Goal: Transaction & Acquisition: Purchase product/service

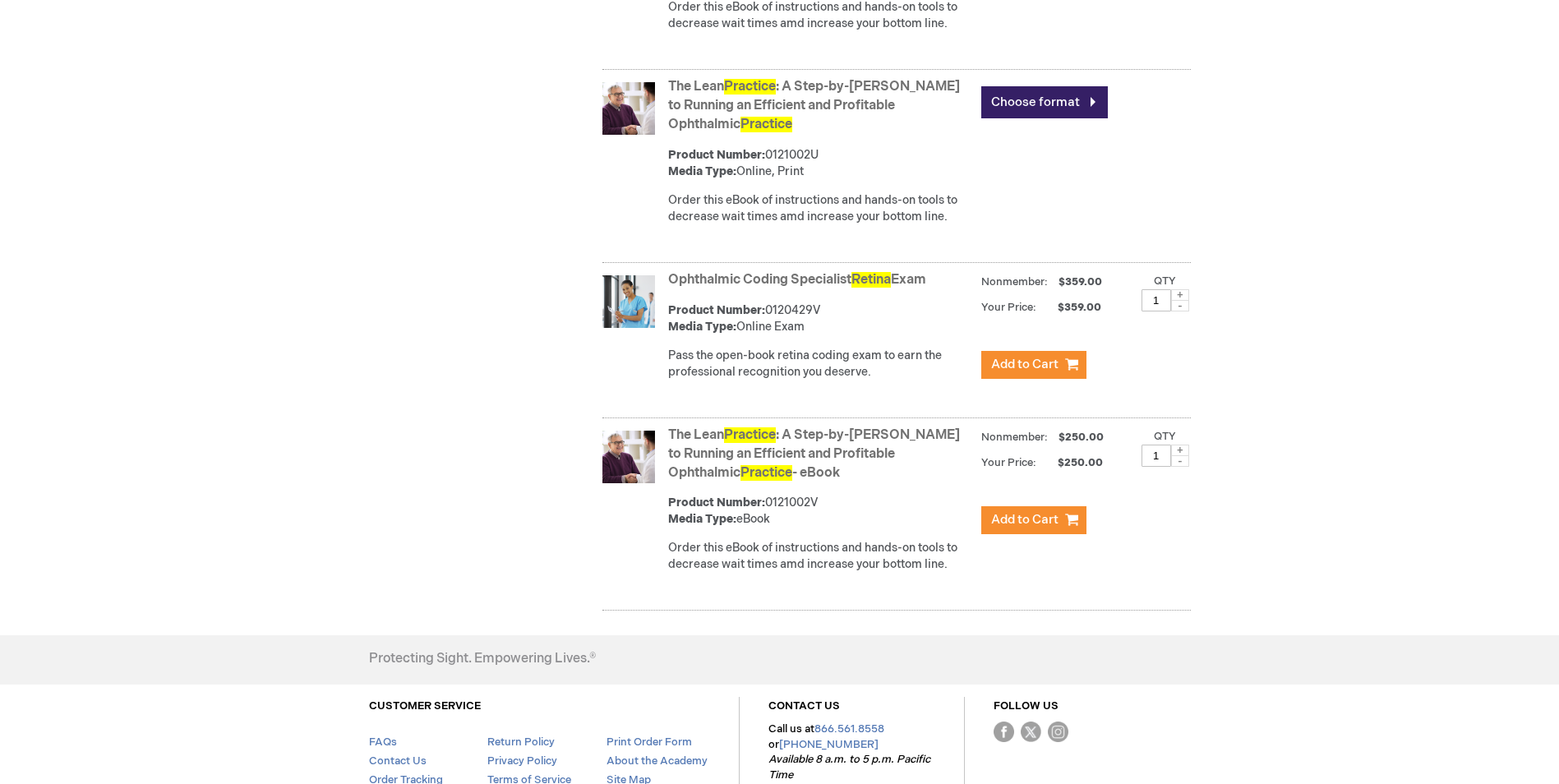
scroll to position [1150, 0]
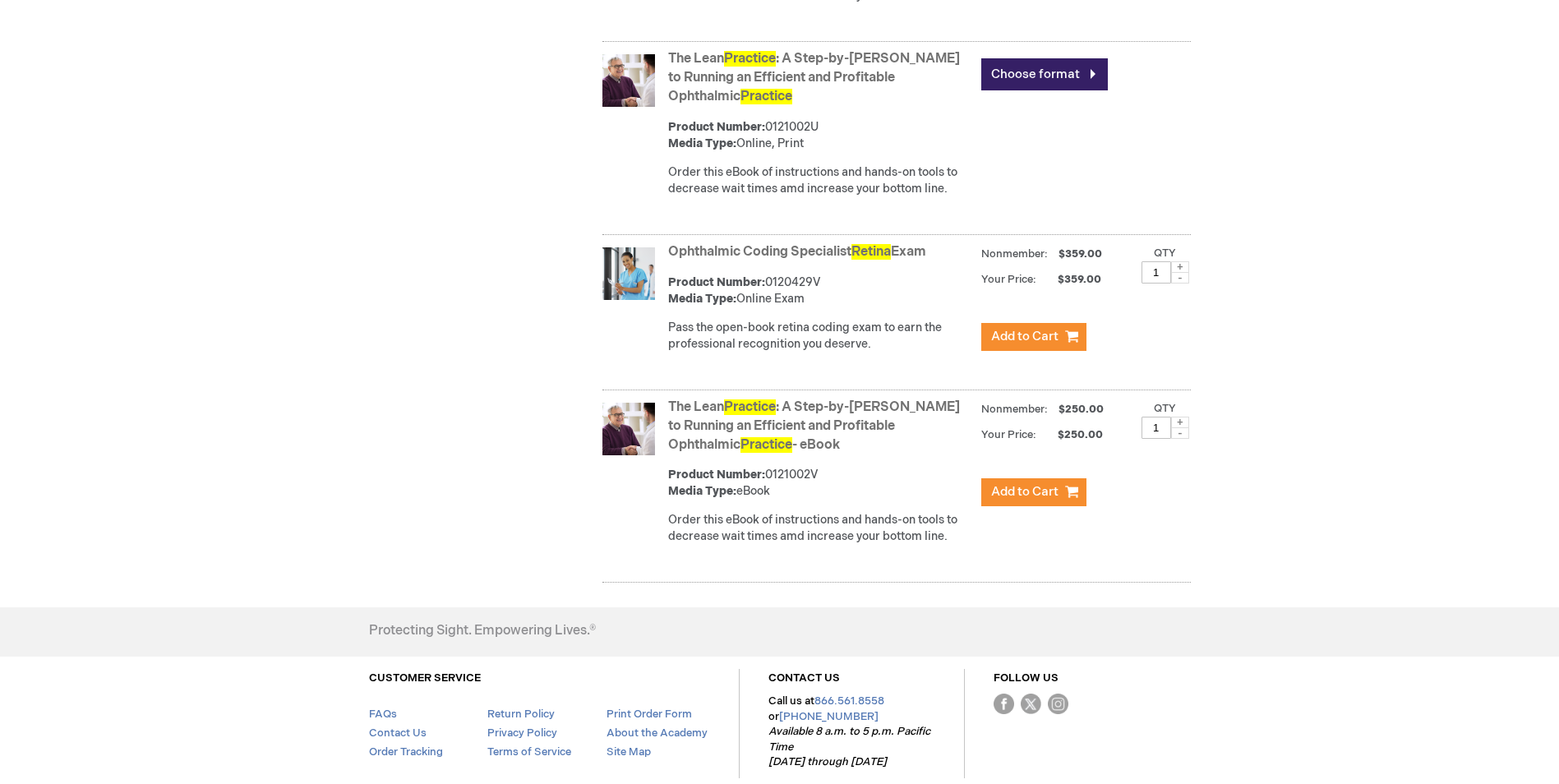
click at [854, 259] on link "Ophthalmic Coding Specialist Retina Exam" at bounding box center [797, 252] width 258 height 16
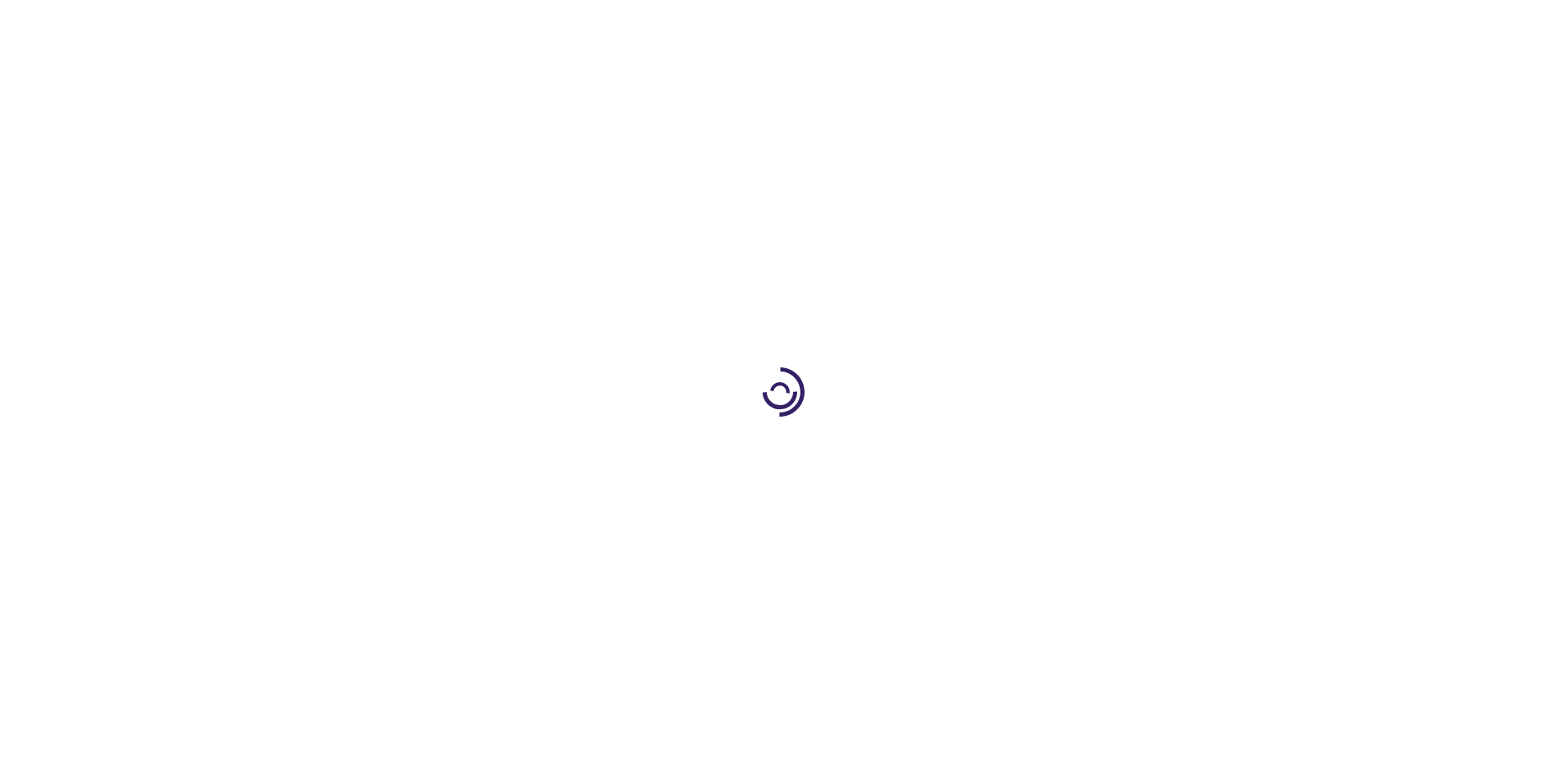
type input "1"
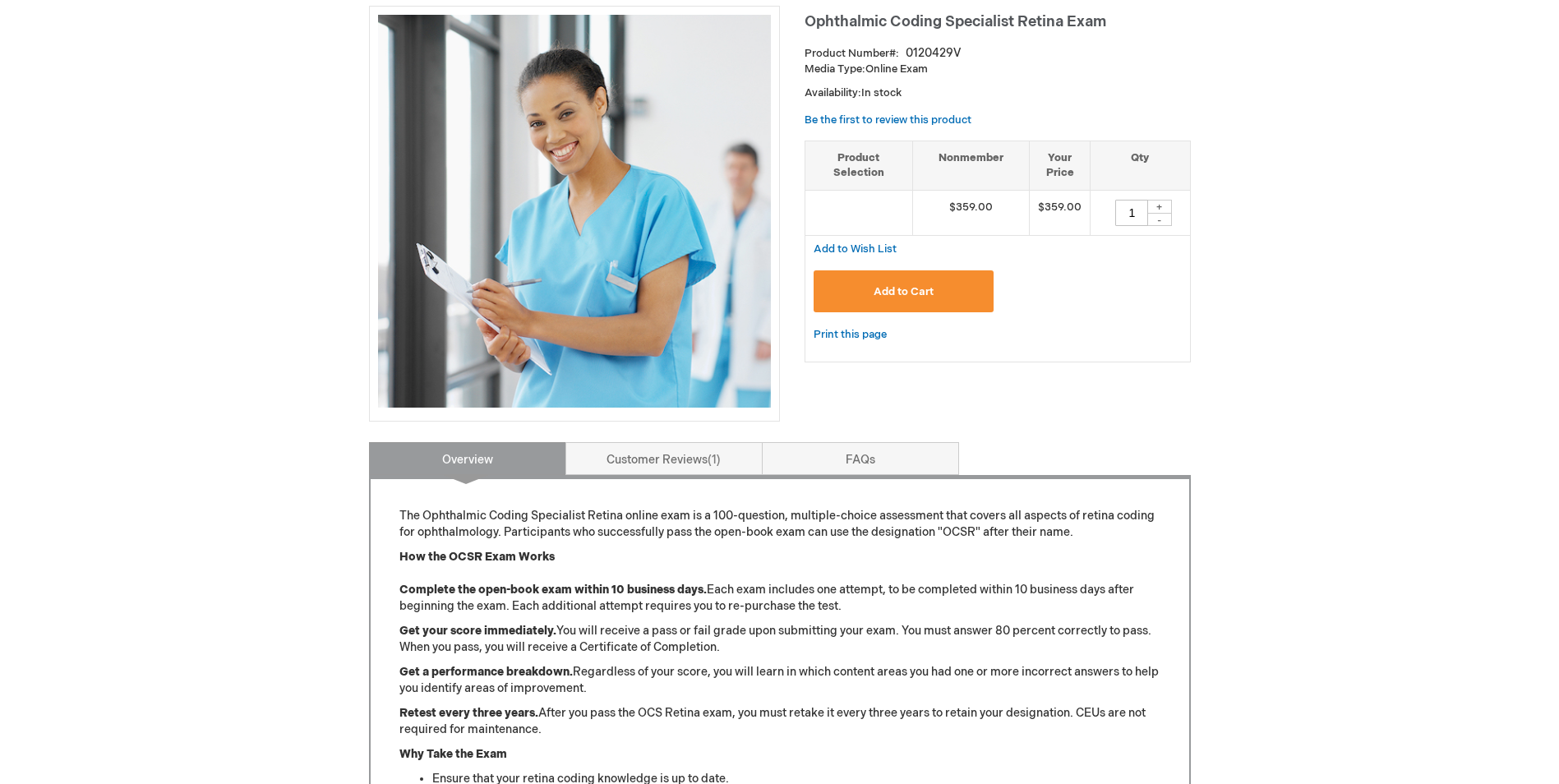
scroll to position [492, 0]
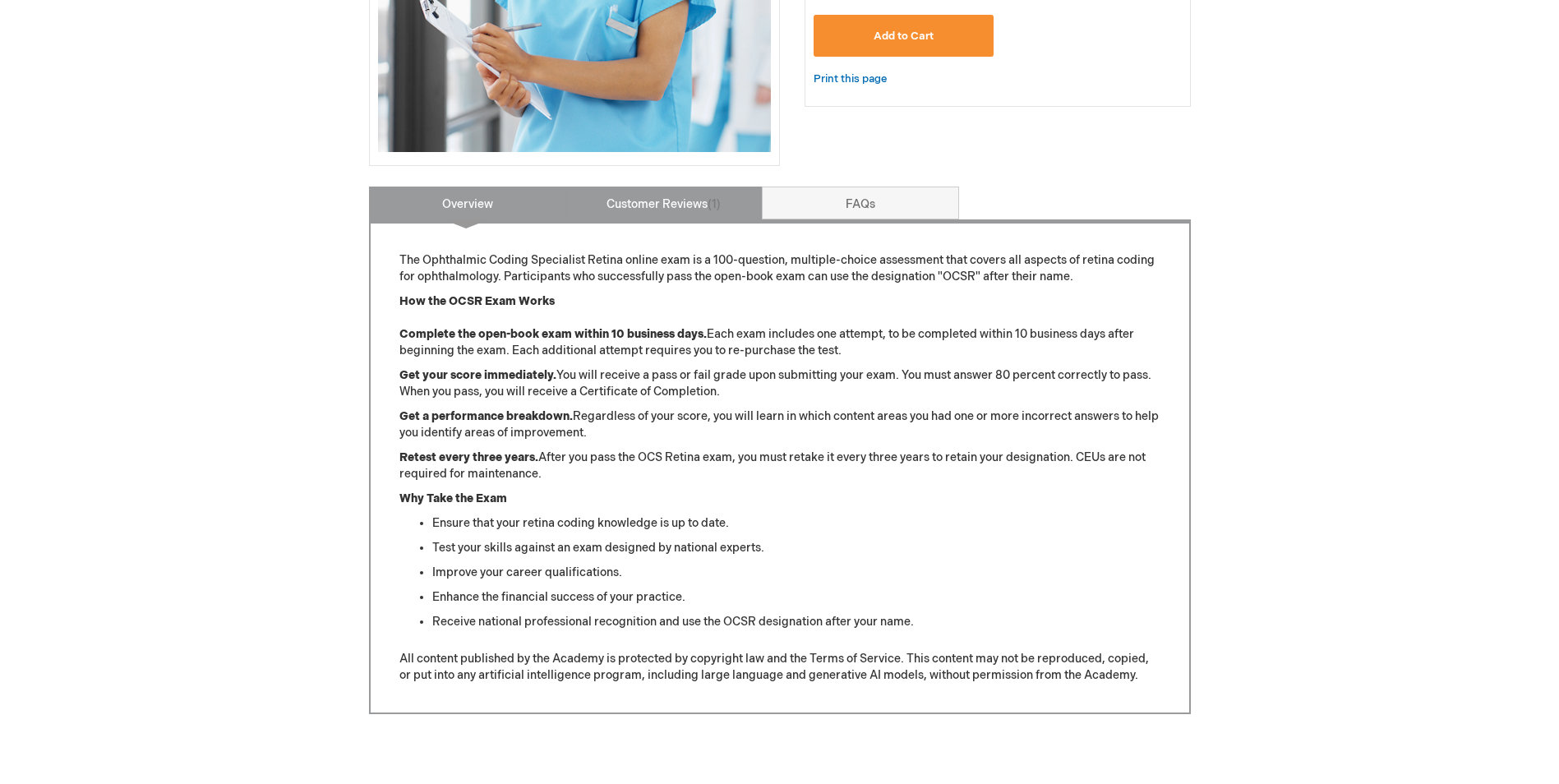
click at [680, 201] on link "Customer Reviews 1" at bounding box center [664, 202] width 197 height 32
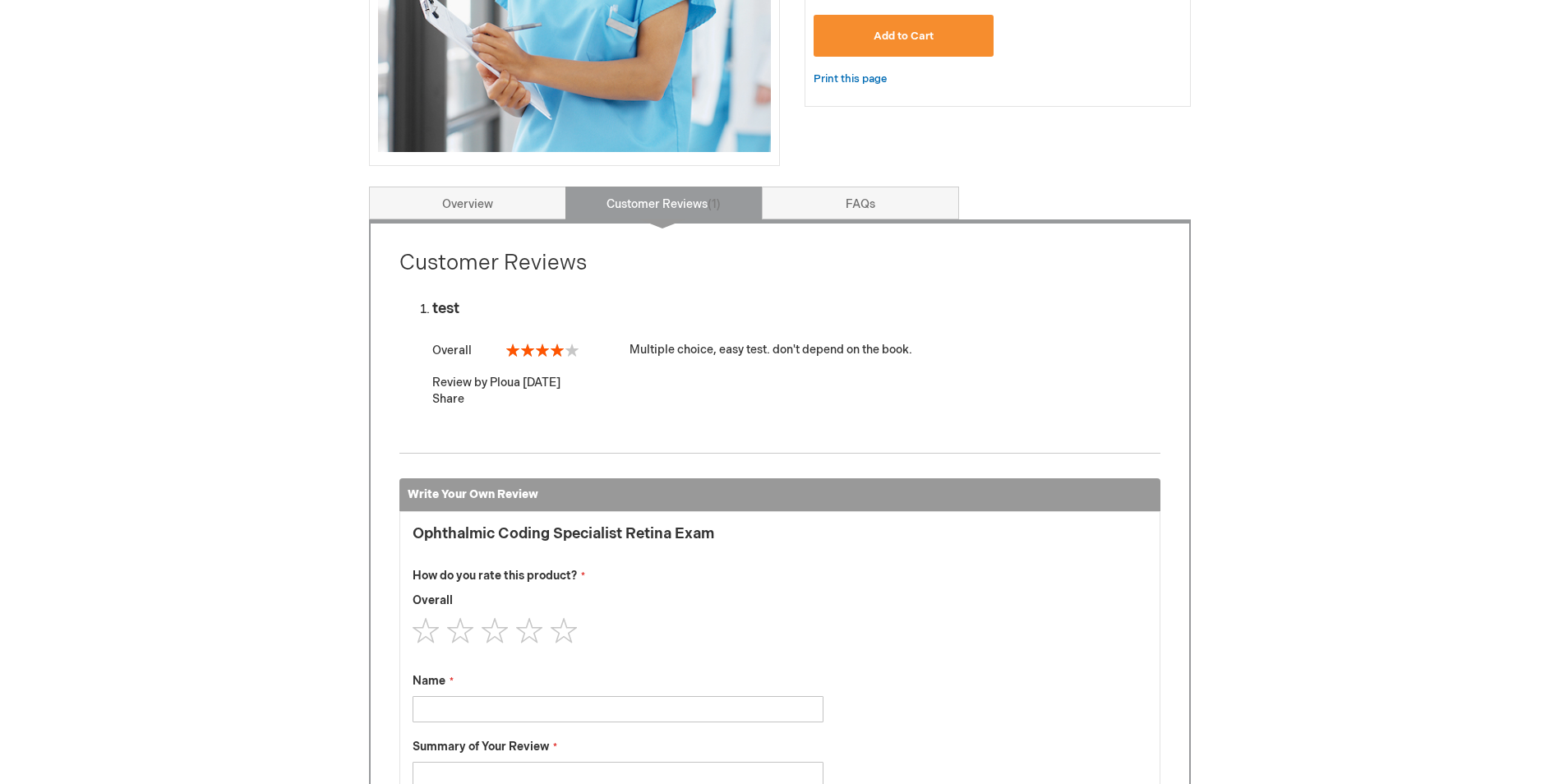
click at [482, 221] on div "Customer Reviews test Overall 80% Multiple choice, easy test. don't depend on t…" at bounding box center [779, 612] width 821 height 786
click at [485, 208] on link "Overview" at bounding box center [467, 202] width 197 height 32
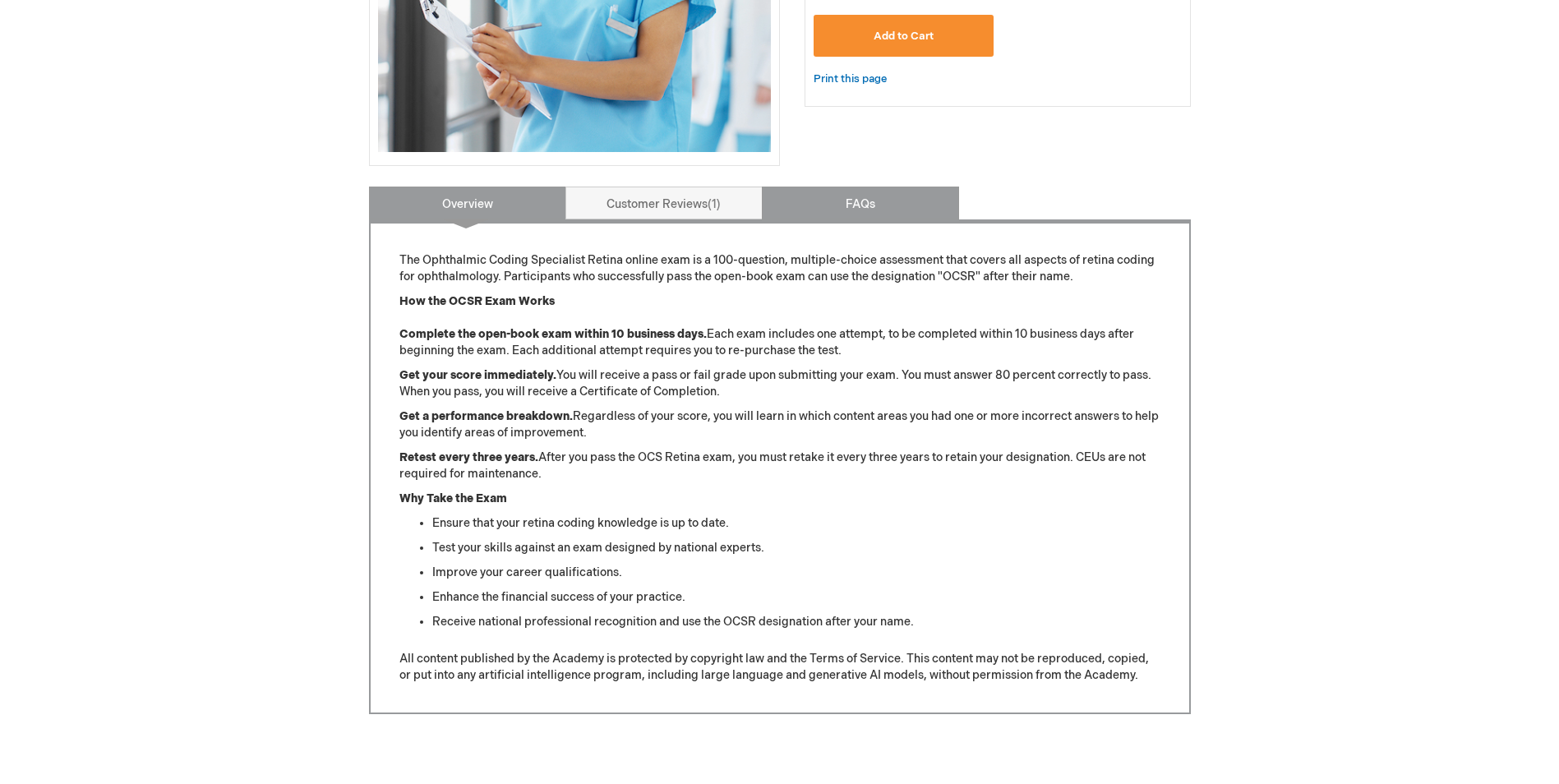
click at [853, 204] on link "FAQs" at bounding box center [860, 202] width 197 height 32
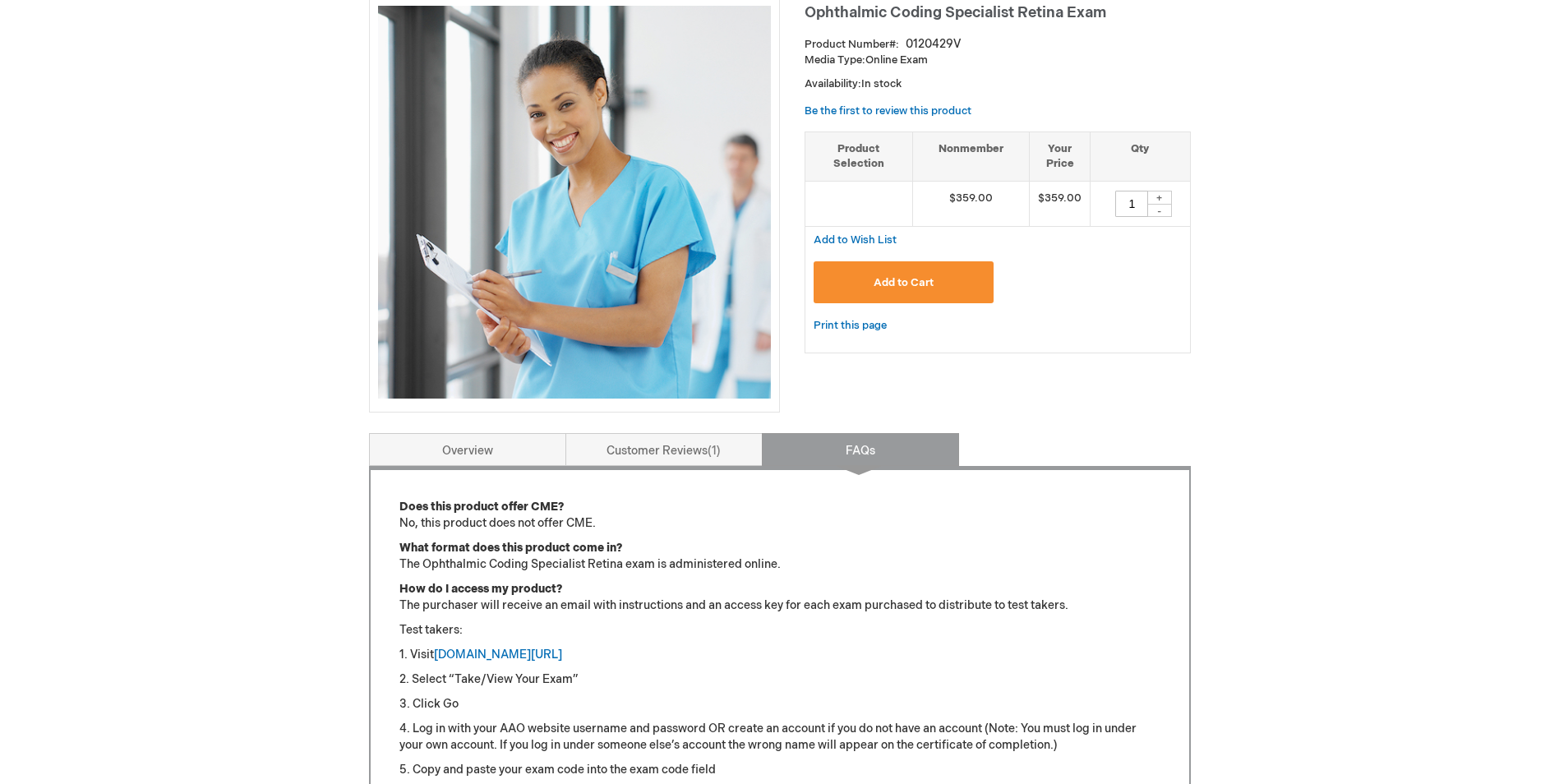
scroll to position [164, 0]
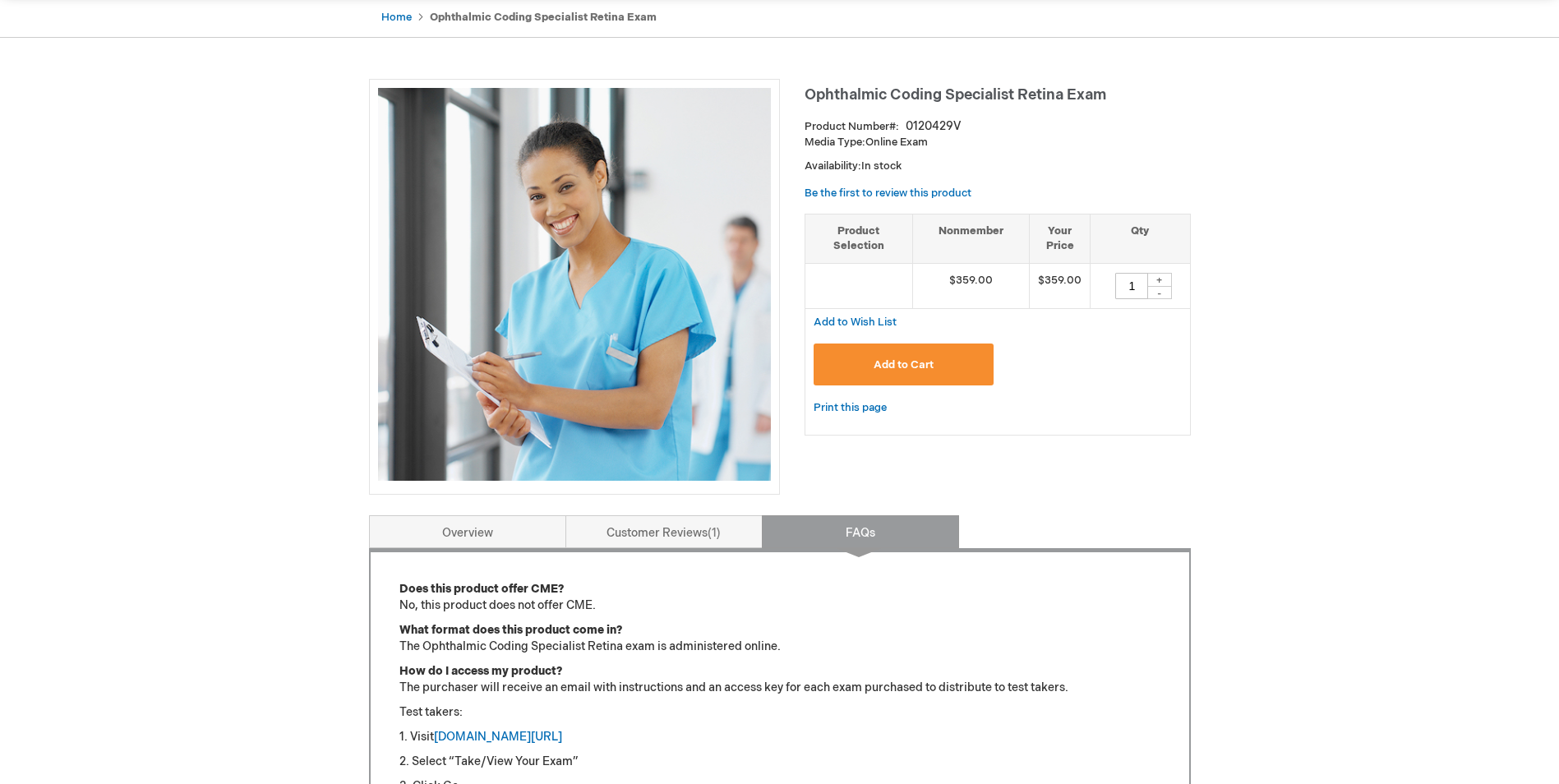
click at [911, 359] on span "Add to Cart" at bounding box center [903, 365] width 60 height 13
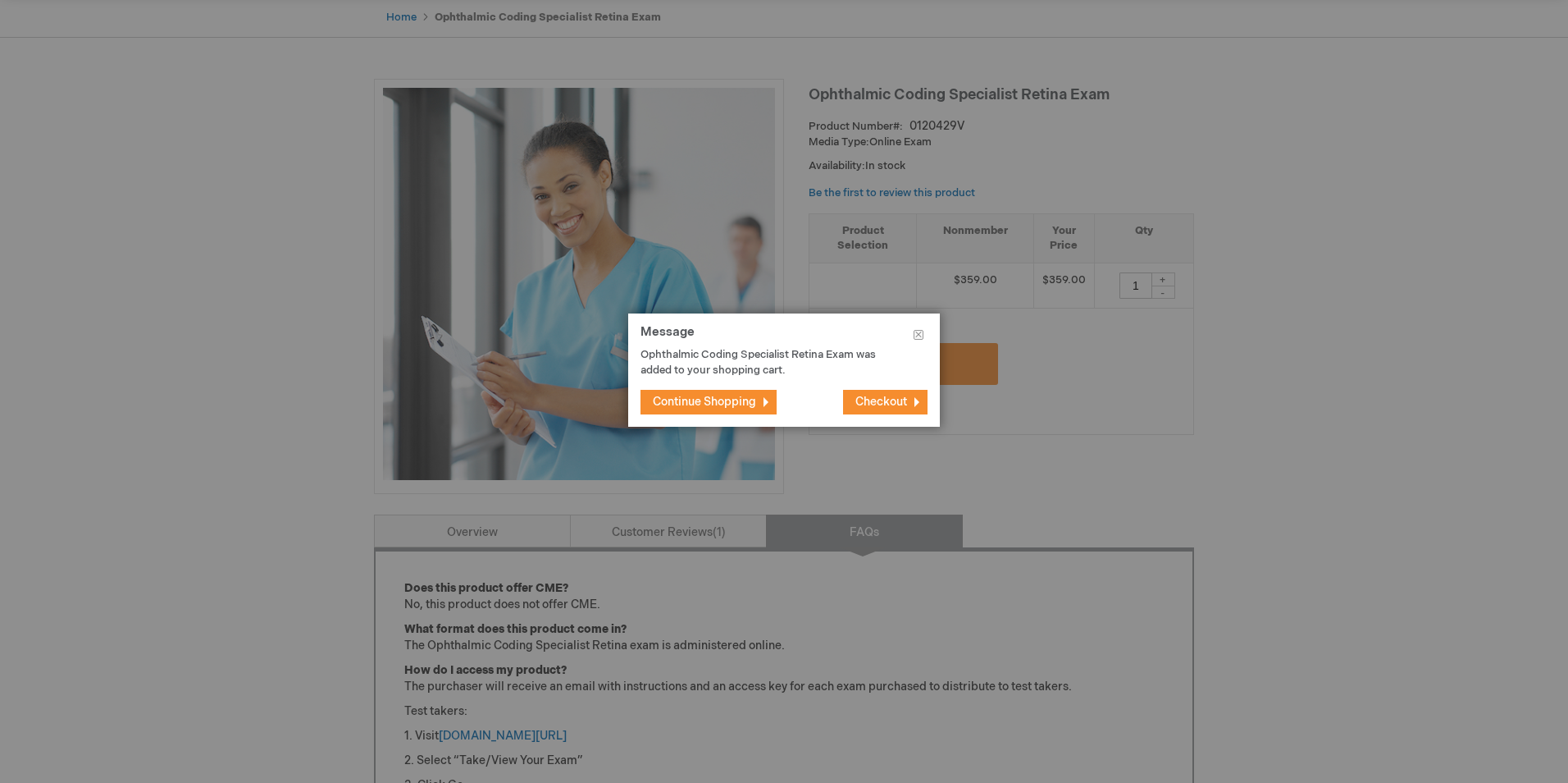
click at [720, 399] on span "Continue Shopping" at bounding box center [704, 401] width 103 height 14
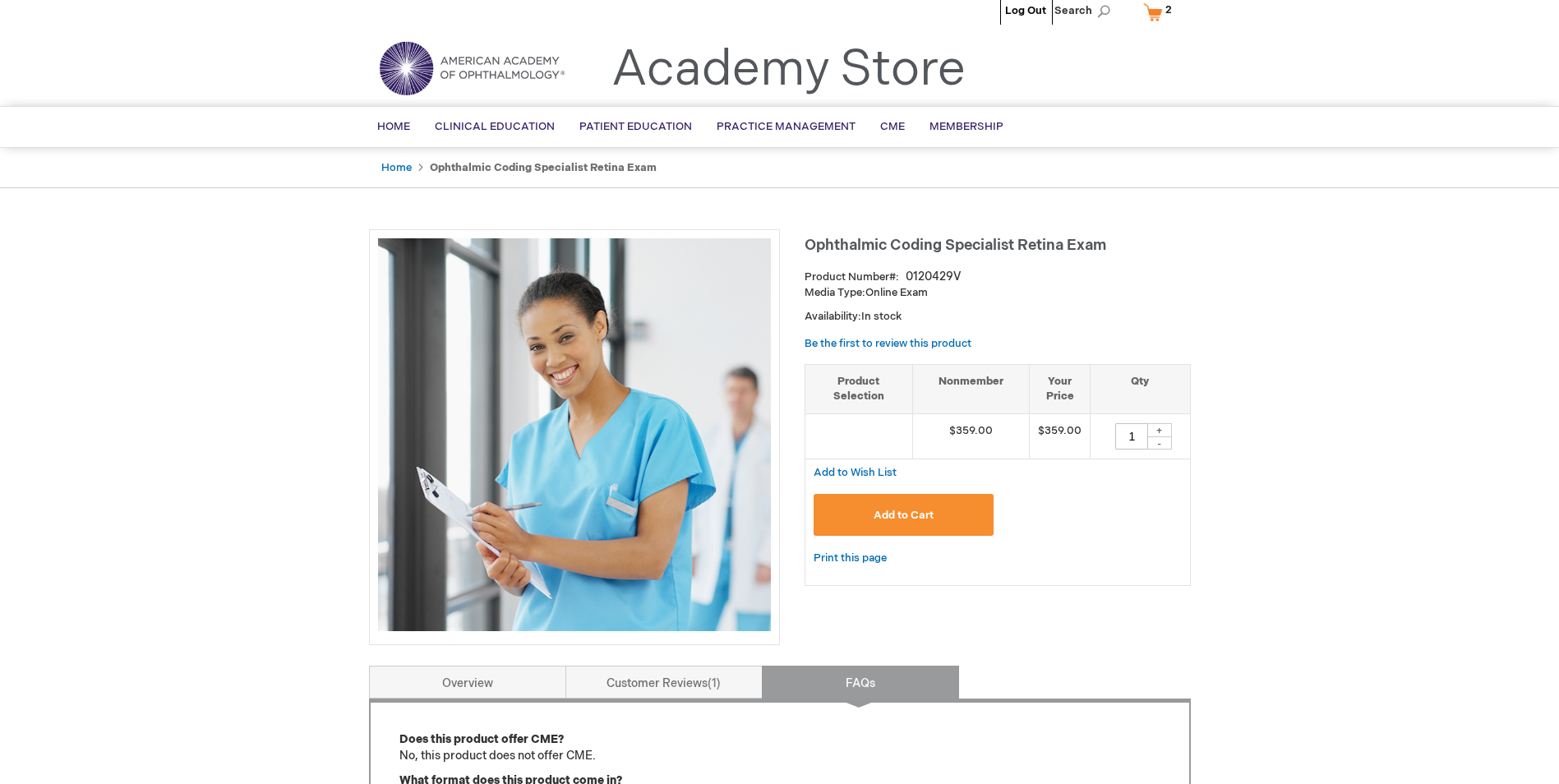
scroll to position [0, 0]
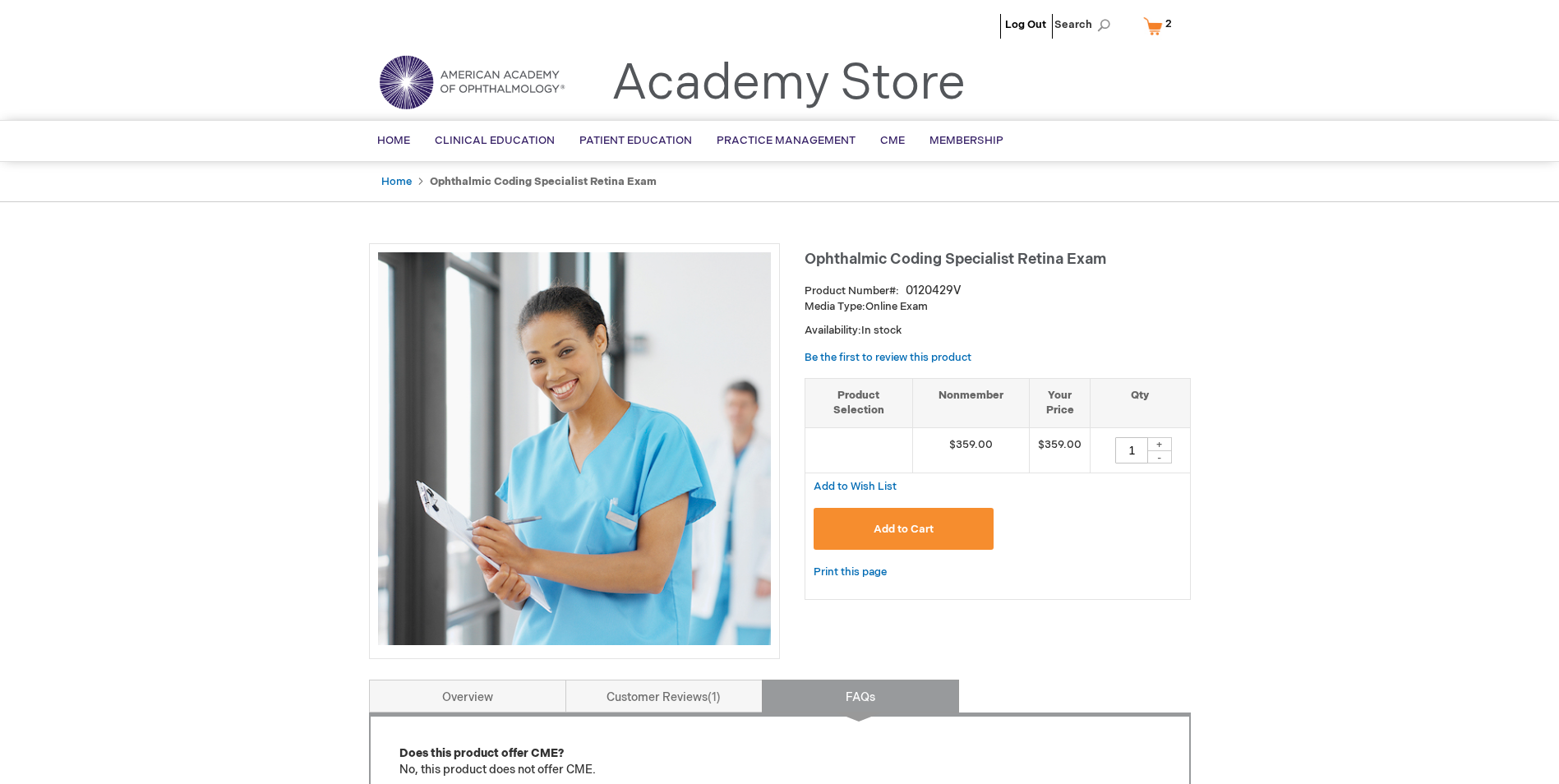
click at [1160, 28] on link "My Cart 2 2 items" at bounding box center [1161, 25] width 43 height 29
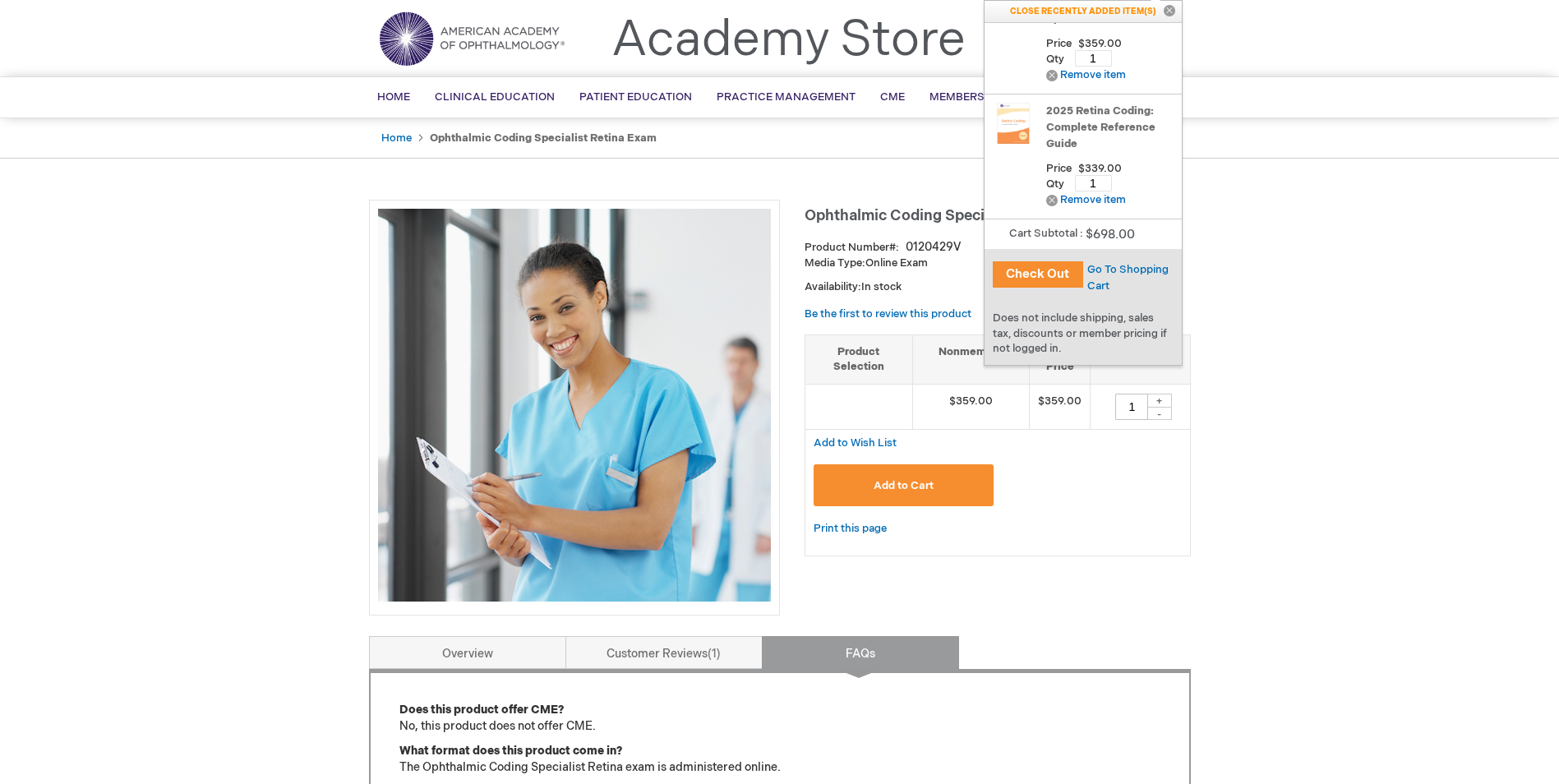
scroll to position [82, 0]
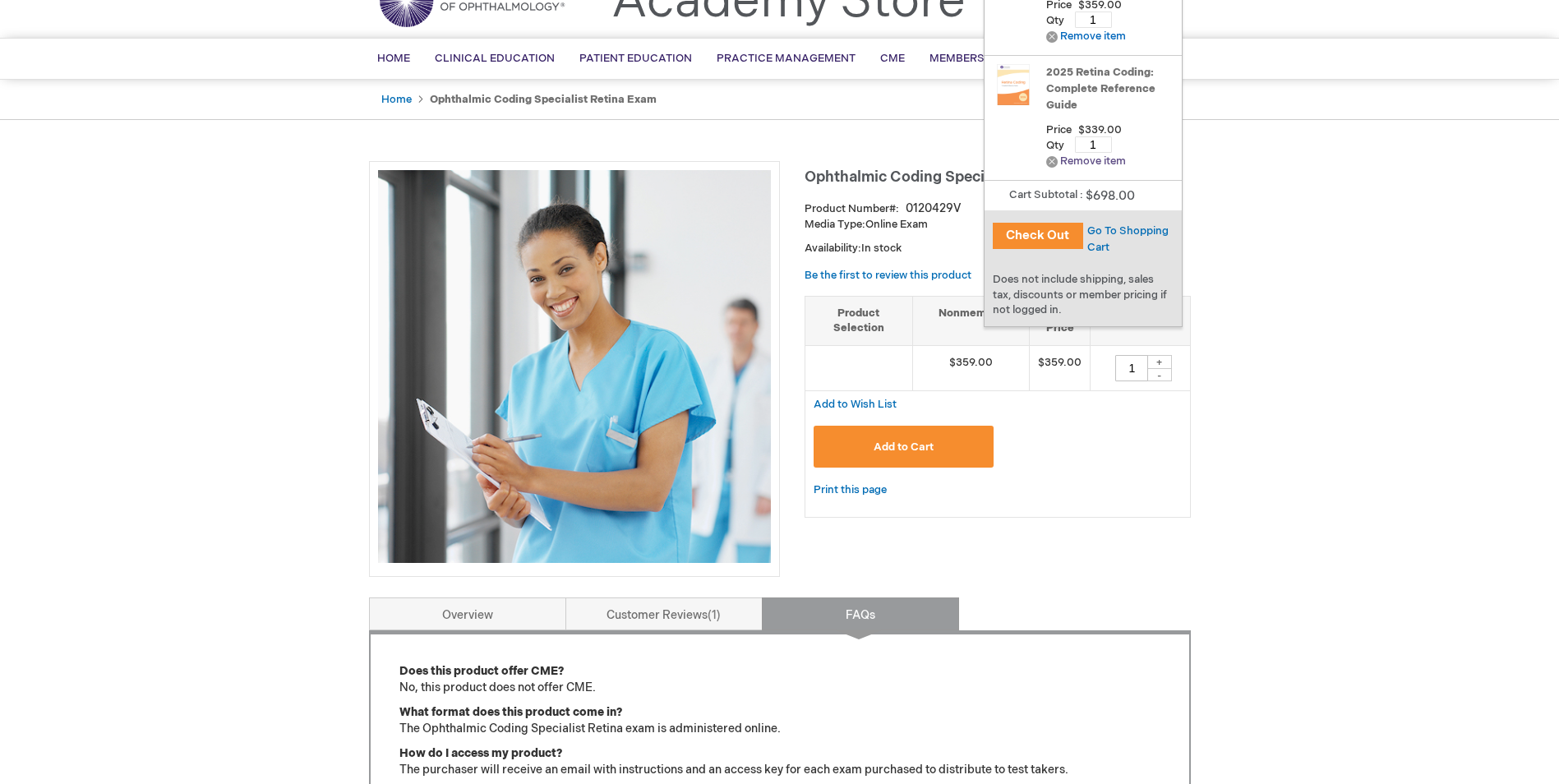
click at [1094, 158] on link "Remove Remove item" at bounding box center [1086, 161] width 80 height 12
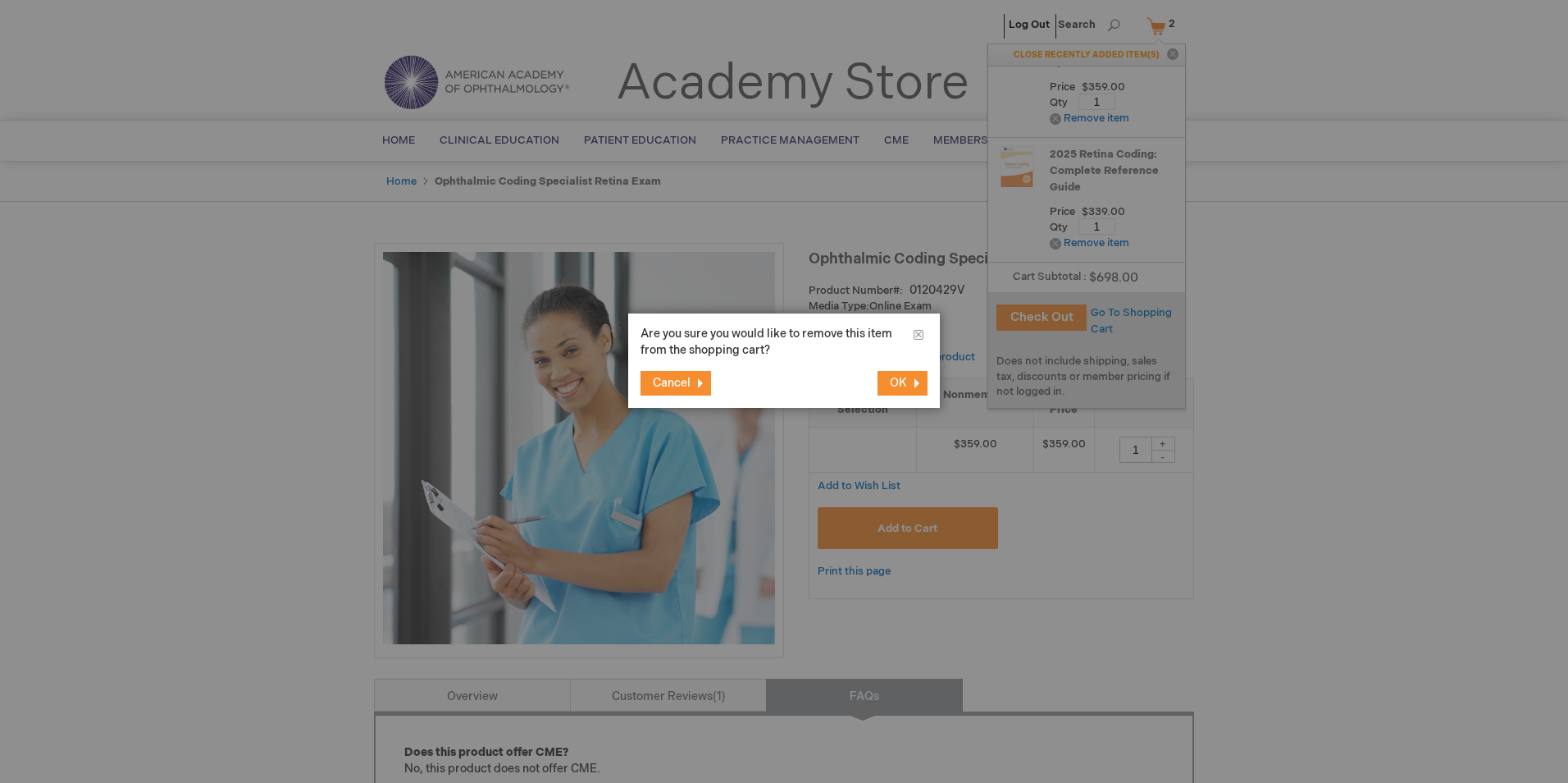
click at [901, 383] on span "OK" at bounding box center [898, 382] width 18 height 14
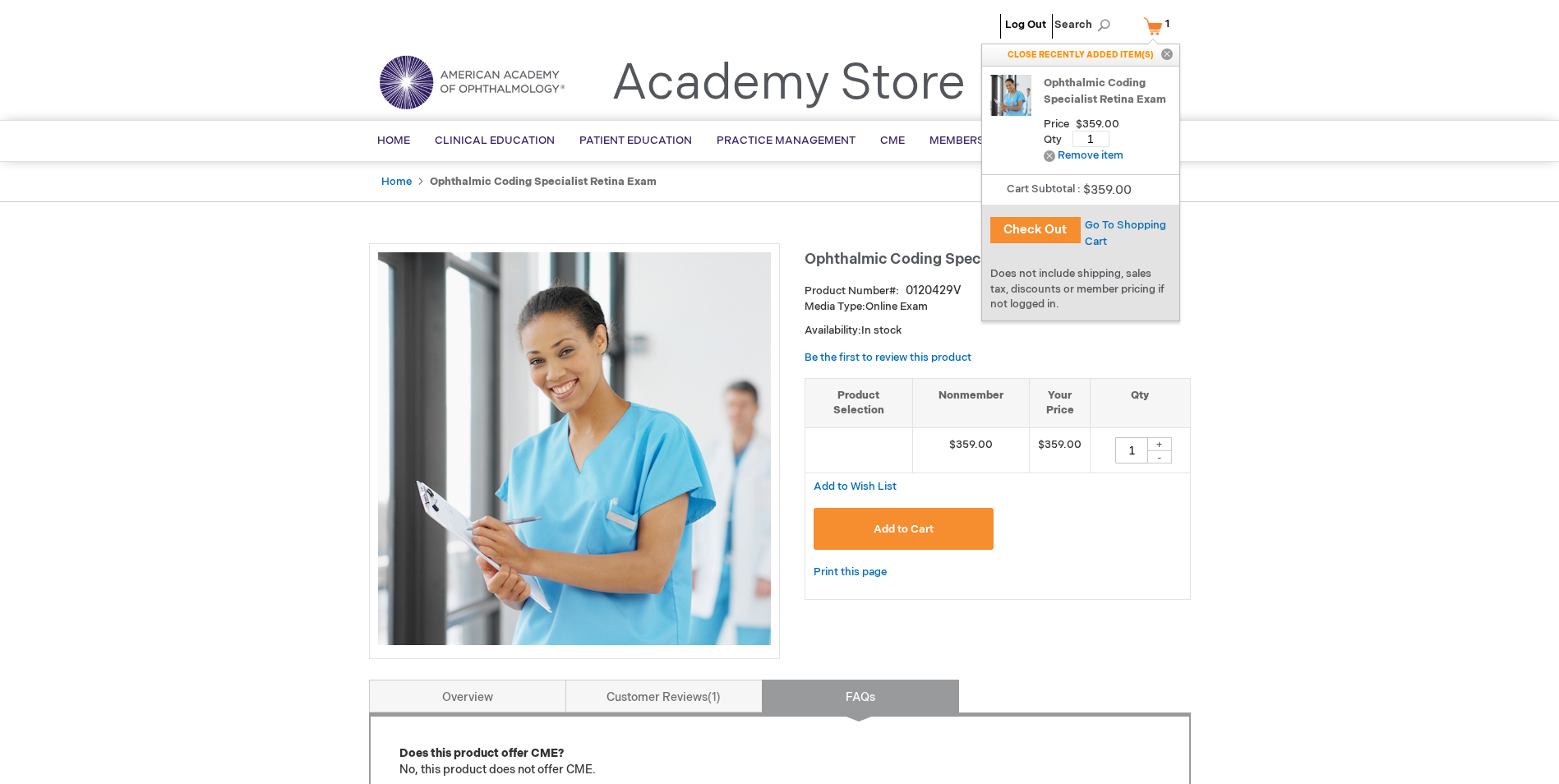
click at [1095, 83] on link "Ophthalmic Coding Specialist Retina Exam" at bounding box center [1107, 91] width 128 height 32
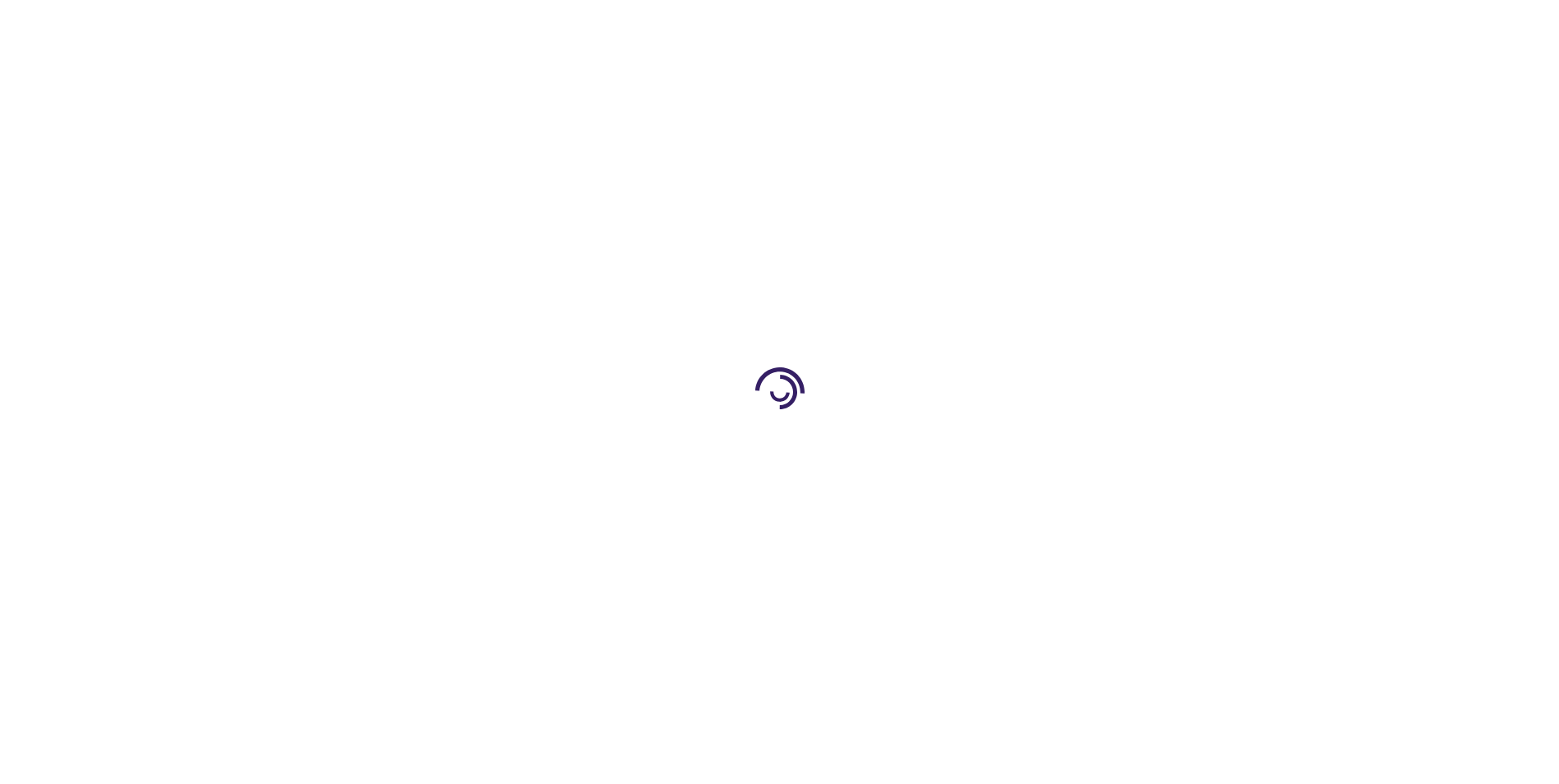
type input "1"
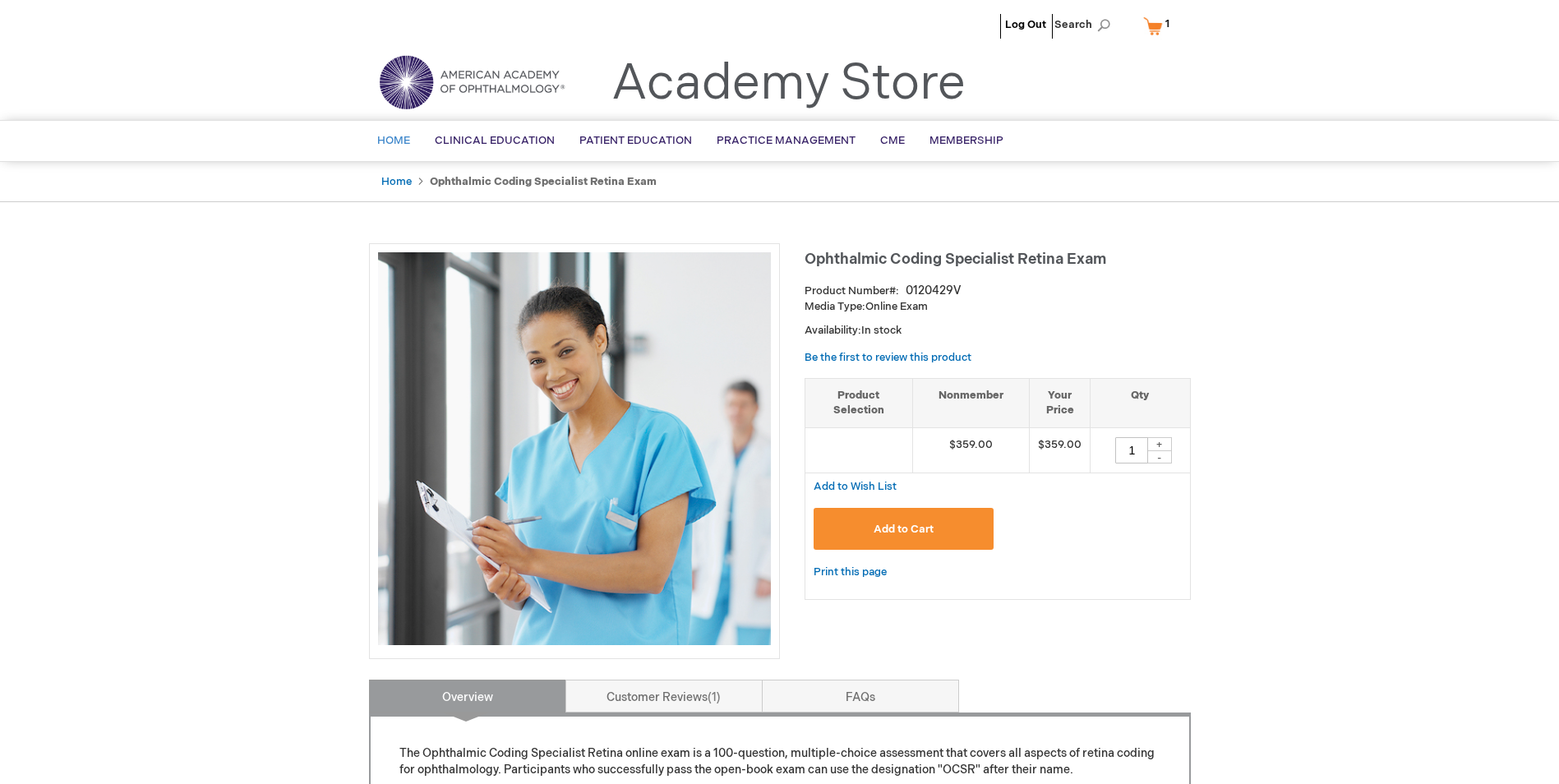
click at [393, 139] on span "Home" at bounding box center [393, 141] width 32 height 13
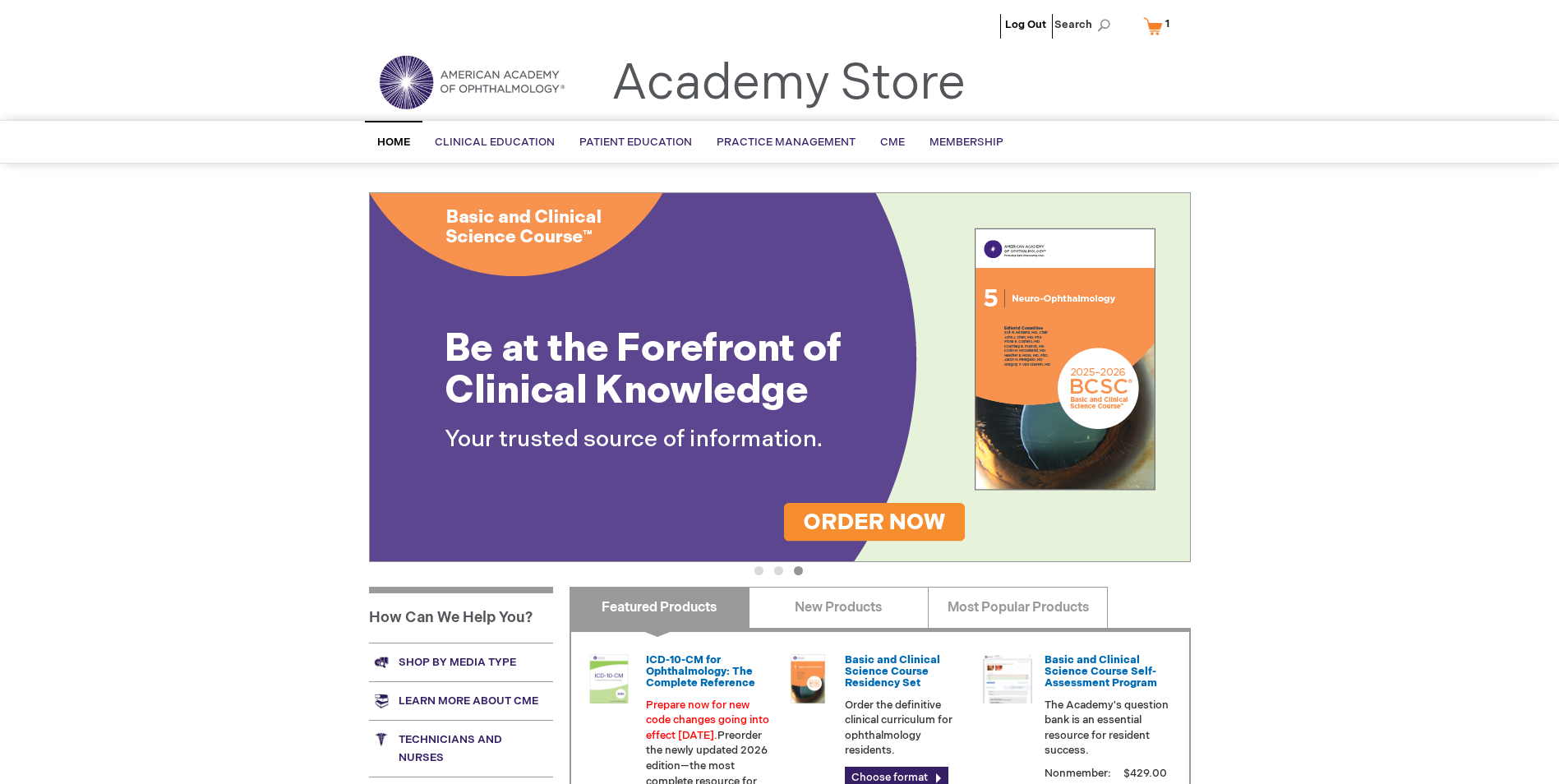
click at [1166, 20] on span "1" at bounding box center [1166, 24] width 4 height 13
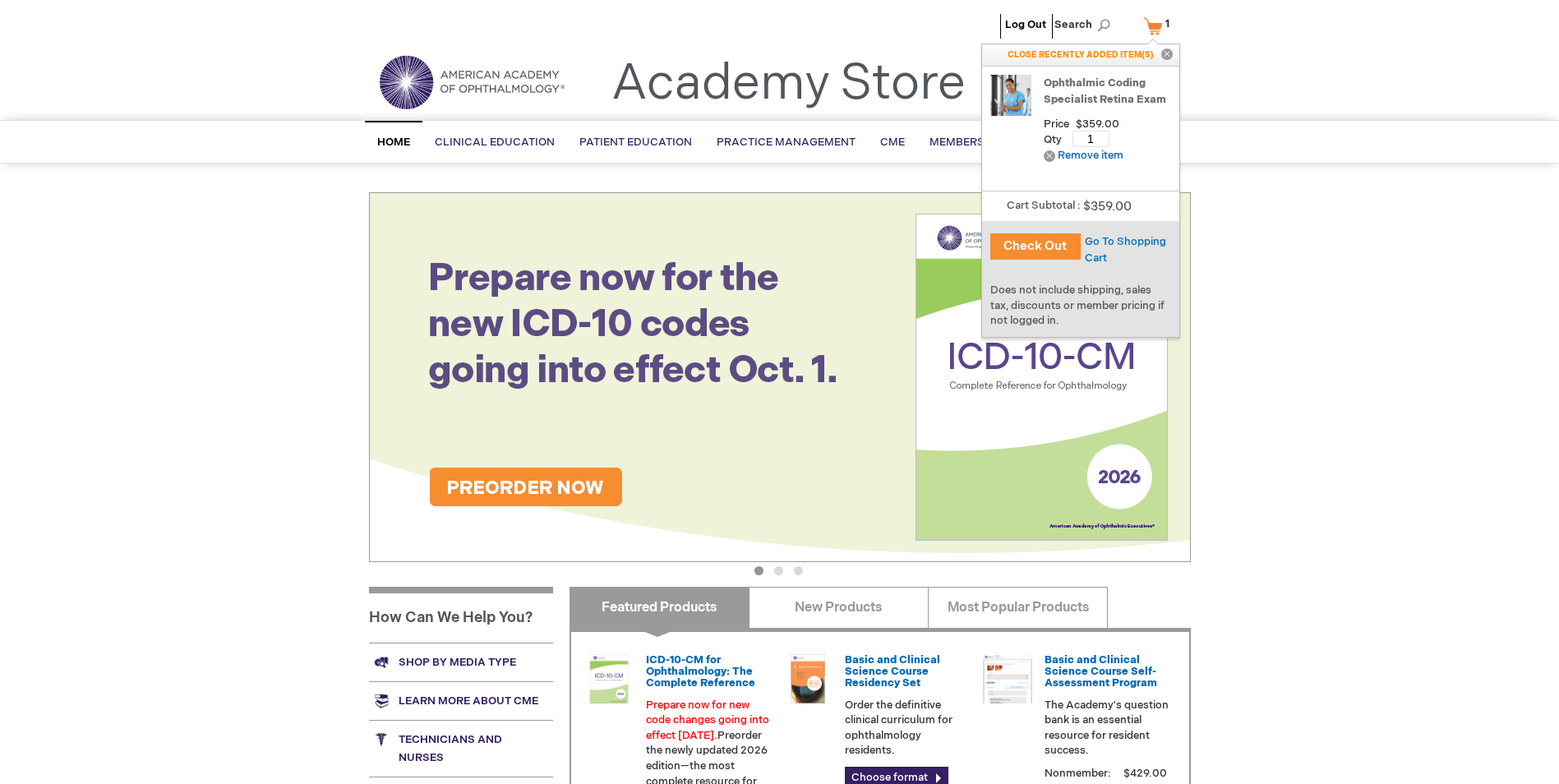
click at [1307, 580] on div "Log Out Search My Cart 1 1 items CLOSE RECENTLY ADDED ITEM(S) Close Recently ad…" at bounding box center [780, 586] width 1559 height 1172
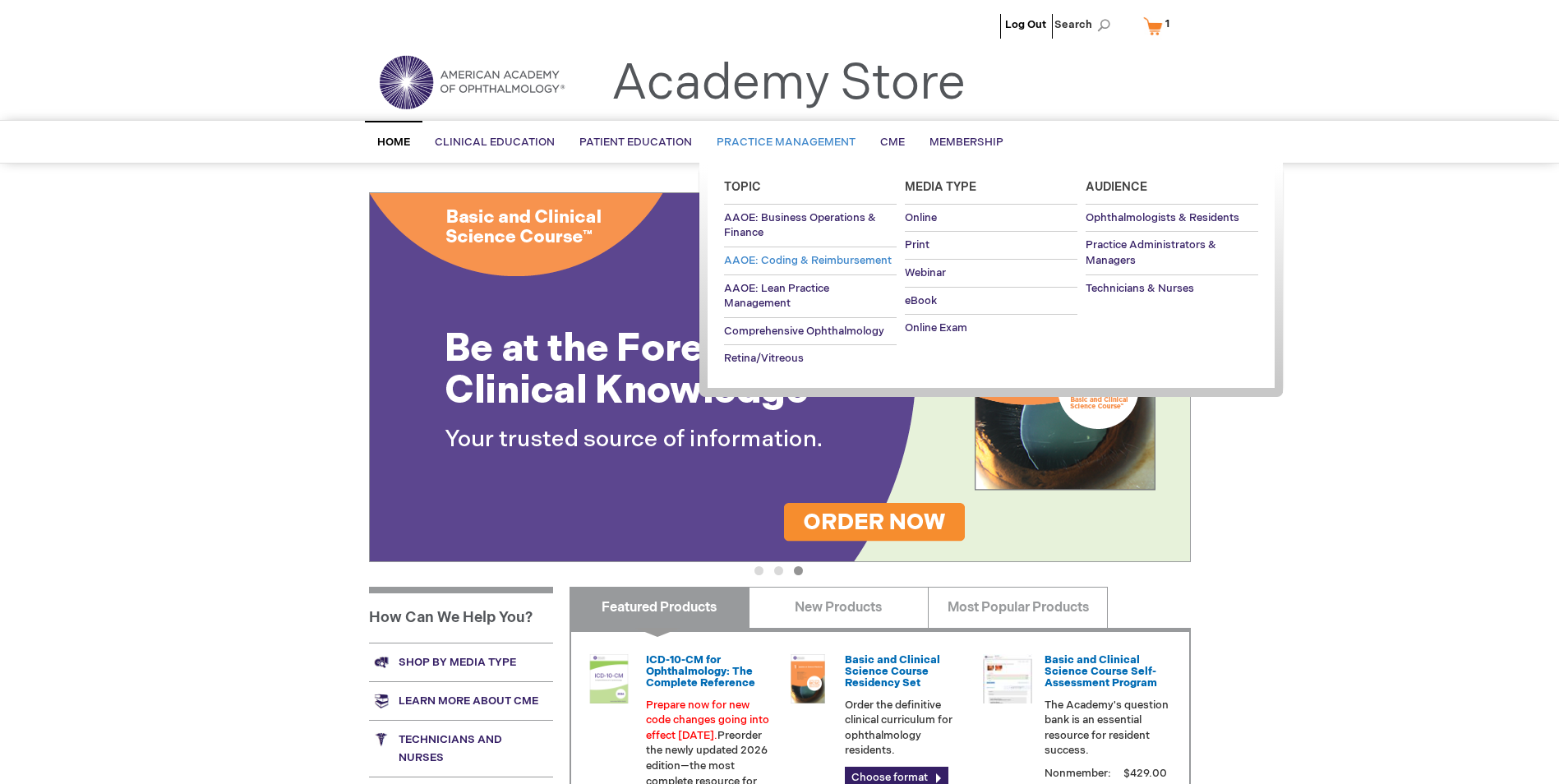
click at [775, 267] on link "AAOE: Coding & Reimbursement" at bounding box center [810, 260] width 172 height 27
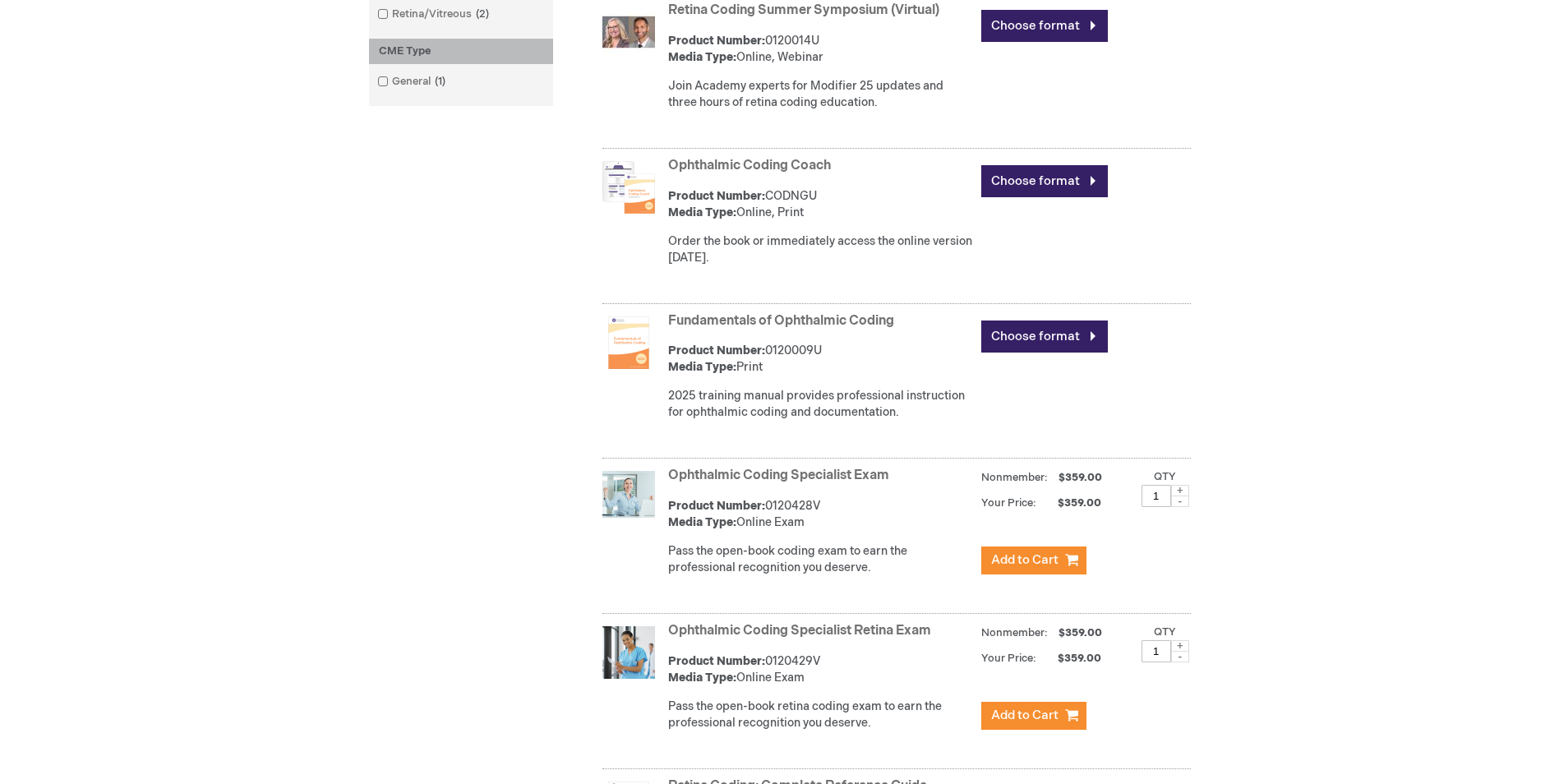
scroll to position [821, 0]
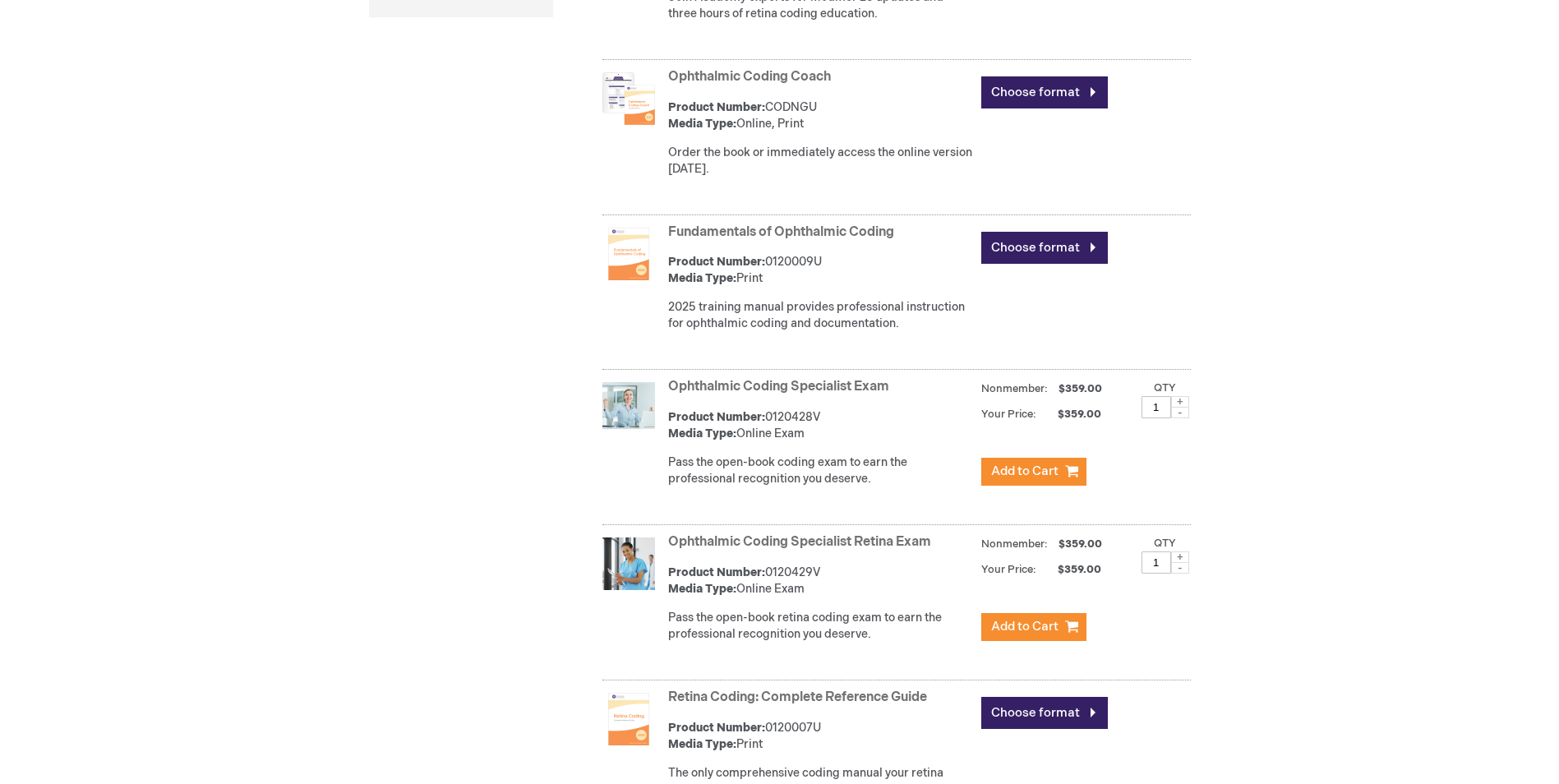
click at [840, 537] on link "Ophthalmic Coding Specialist Retina Exam" at bounding box center [800, 541] width 263 height 16
